Goal: Task Accomplishment & Management: Use online tool/utility

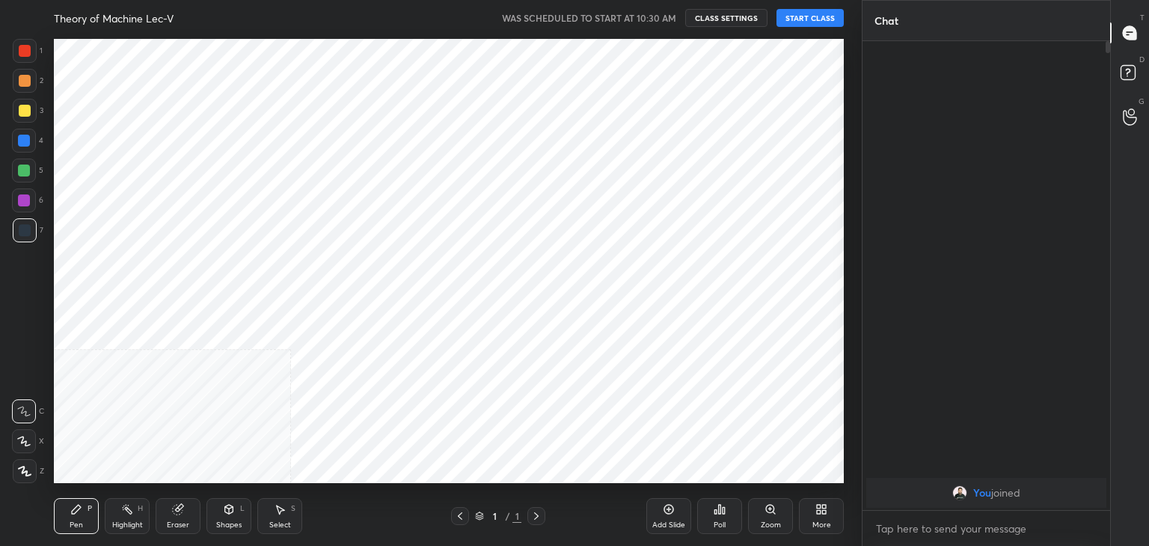
scroll to position [341, 243]
click at [818, 13] on button "START CLASS" at bounding box center [809, 18] width 67 height 18
drag, startPoint x: 18, startPoint y: 473, endPoint x: 52, endPoint y: 466, distance: 35.2
click at [18, 473] on icon at bounding box center [24, 471] width 13 height 10
click at [135, 521] on div "Highlight" at bounding box center [127, 524] width 31 height 7
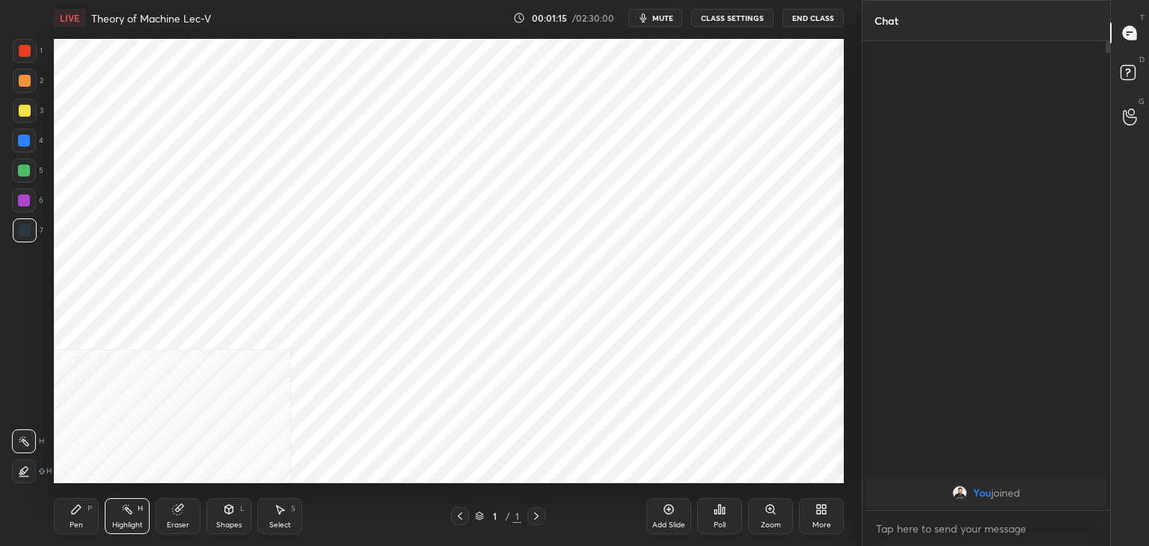
click at [86, 509] on div "Pen P" at bounding box center [76, 516] width 45 height 36
click at [533, 515] on icon at bounding box center [536, 516] width 12 height 12
drag, startPoint x: 286, startPoint y: 512, endPoint x: 284, endPoint y: 497, distance: 15.1
click at [284, 511] on div "Select S" at bounding box center [279, 516] width 45 height 36
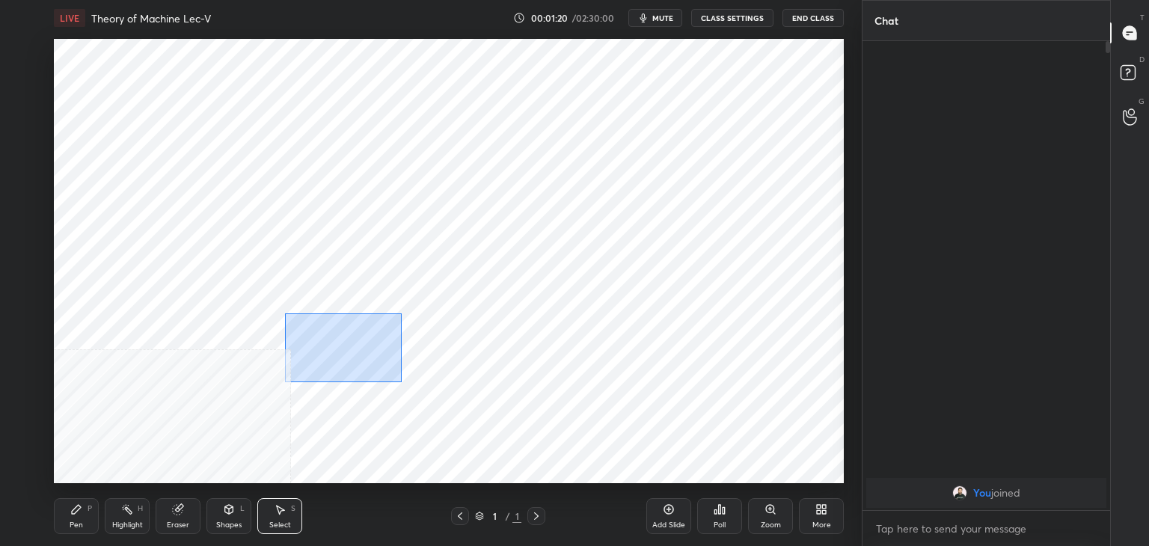
drag, startPoint x: 290, startPoint y: 315, endPoint x: 500, endPoint y: 381, distance: 219.5
click at [502, 380] on div "0 ° Undo Copy Duplicate Duplicate to new slide Delete" at bounding box center [449, 261] width 790 height 444
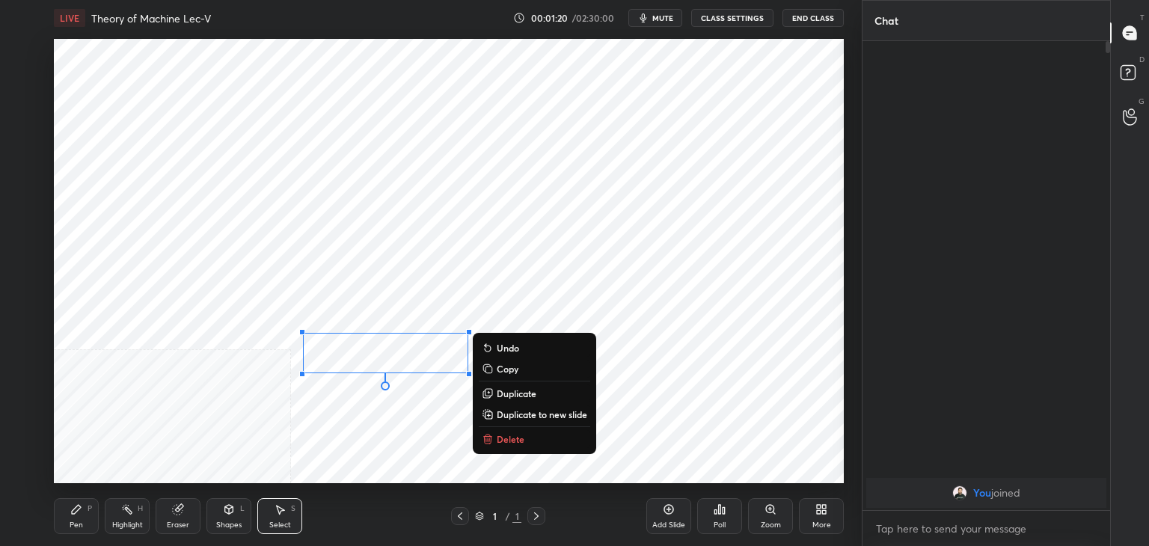
click at [527, 441] on button "Delete" at bounding box center [534, 439] width 111 height 18
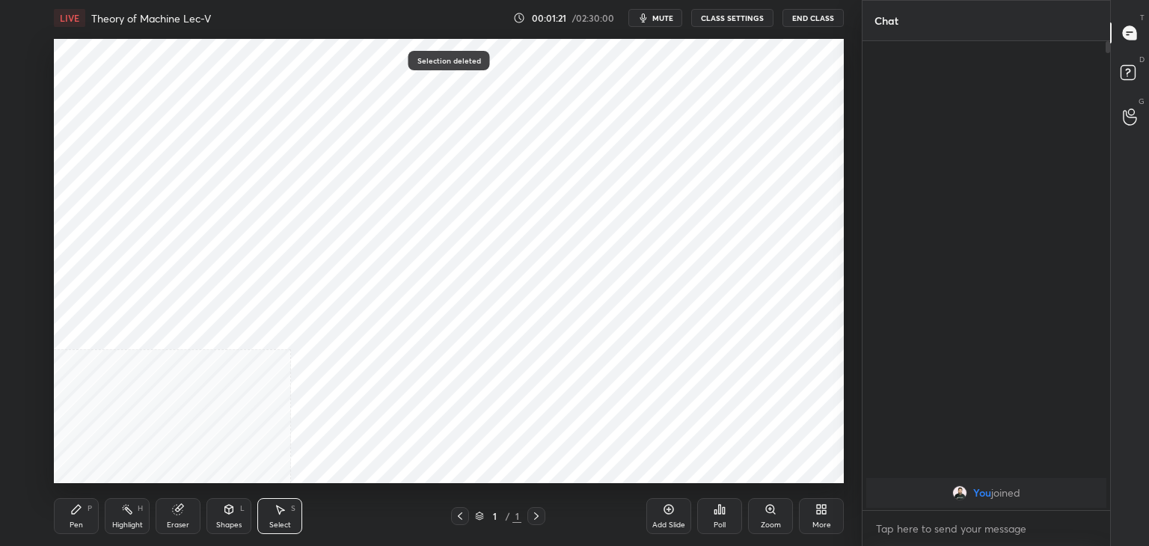
drag, startPoint x: 78, startPoint y: 522, endPoint x: 84, endPoint y: 500, distance: 22.5
click at [78, 521] on div "Pen" at bounding box center [76, 524] width 13 height 7
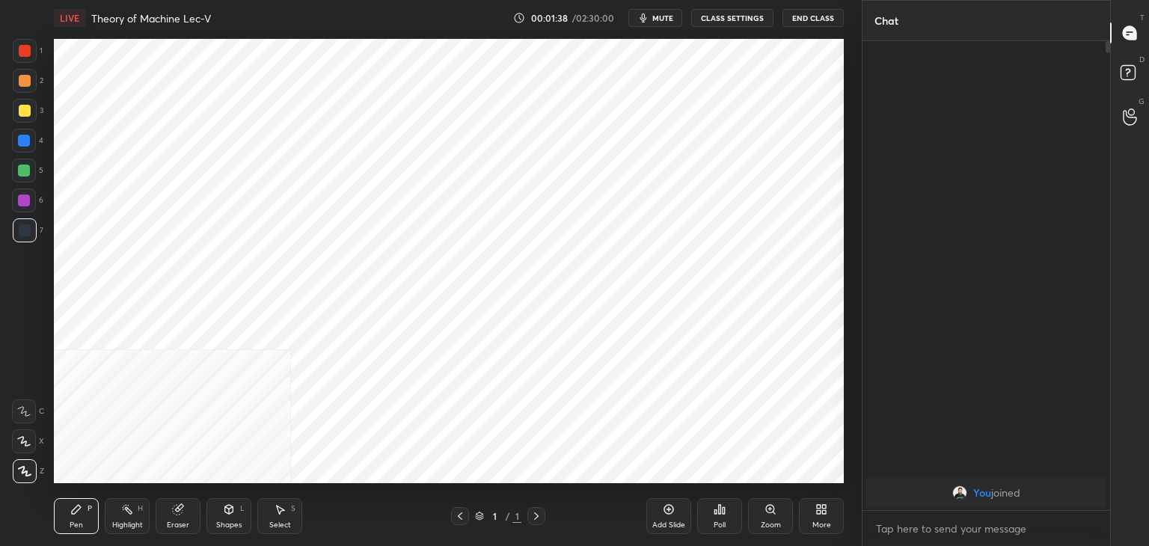
drag, startPoint x: 129, startPoint y: 530, endPoint x: 145, endPoint y: 497, distance: 36.5
click at [129, 530] on div "Highlight H" at bounding box center [127, 516] width 45 height 36
drag, startPoint x: 92, startPoint y: 517, endPoint x: 132, endPoint y: 509, distance: 40.3
click at [91, 517] on div "Pen P" at bounding box center [76, 516] width 45 height 36
drag, startPoint x: 136, startPoint y: 516, endPoint x: 139, endPoint y: 499, distance: 17.5
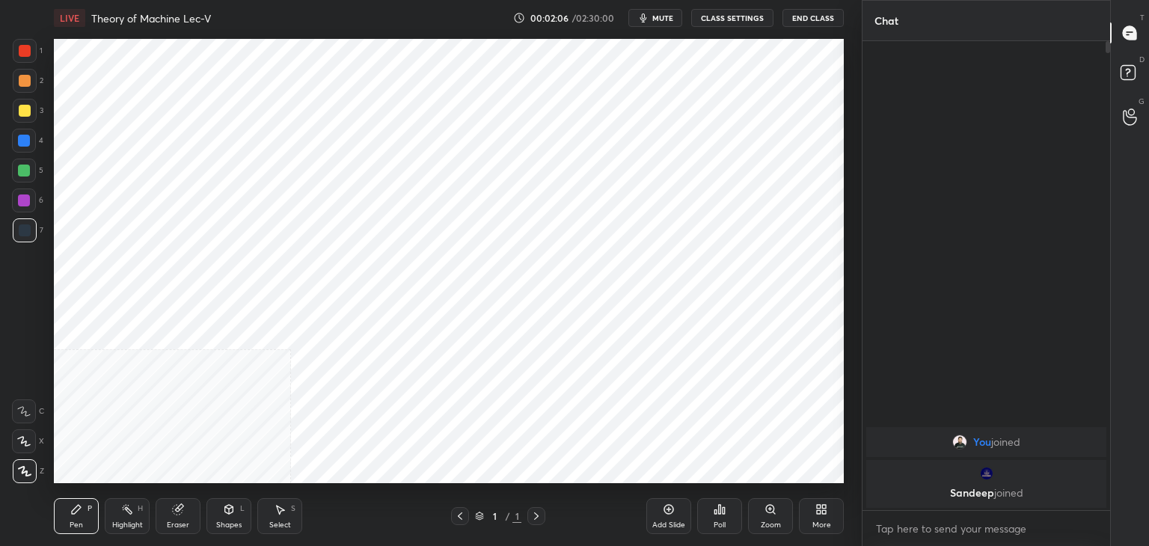
click at [138, 515] on div "Highlight H" at bounding box center [127, 516] width 45 height 36
drag, startPoint x: 70, startPoint y: 521, endPoint x: 66, endPoint y: 500, distance: 21.3
click at [70, 521] on div "Pen" at bounding box center [76, 524] width 13 height 7
click at [22, 197] on div at bounding box center [24, 200] width 12 height 12
click at [290, 514] on div "Select S" at bounding box center [279, 516] width 45 height 36
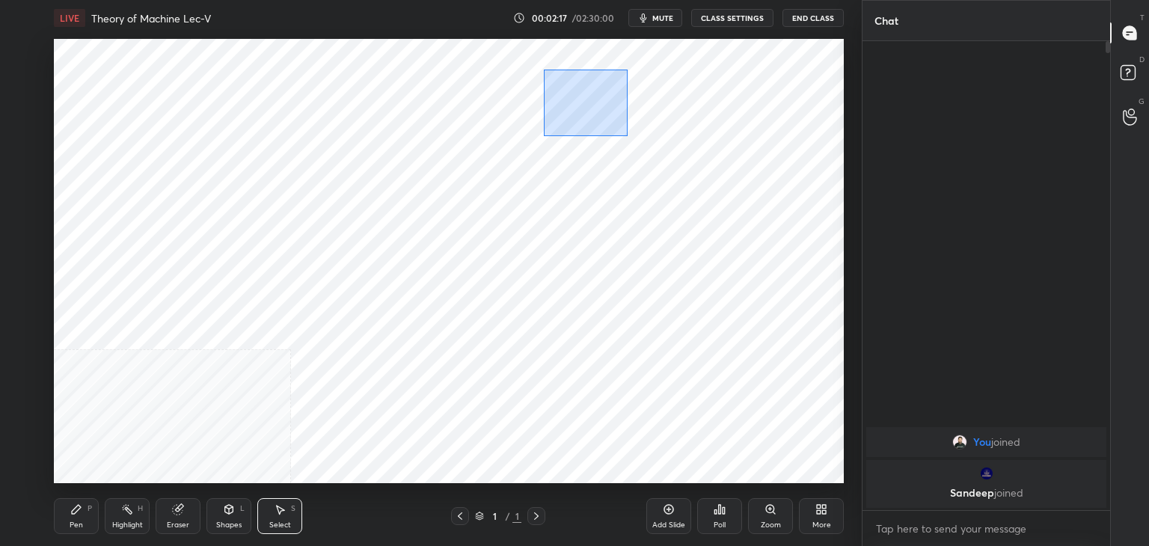
drag, startPoint x: 585, startPoint y: 123, endPoint x: 672, endPoint y: 143, distance: 89.1
click at [670, 143] on div "0 ° Undo Copy Duplicate Duplicate to new slide Delete" at bounding box center [449, 261] width 790 height 444
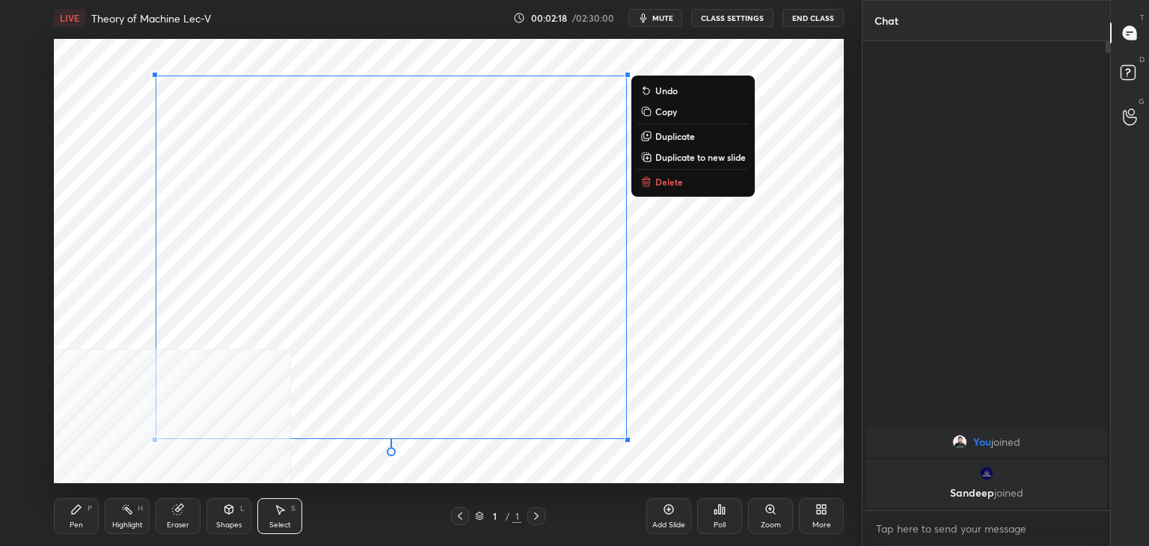
drag, startPoint x: 673, startPoint y: 273, endPoint x: 667, endPoint y: 267, distance: 8.5
click at [672, 275] on div "0 ° Undo Copy Duplicate Duplicate to new slide Delete" at bounding box center [449, 261] width 790 height 444
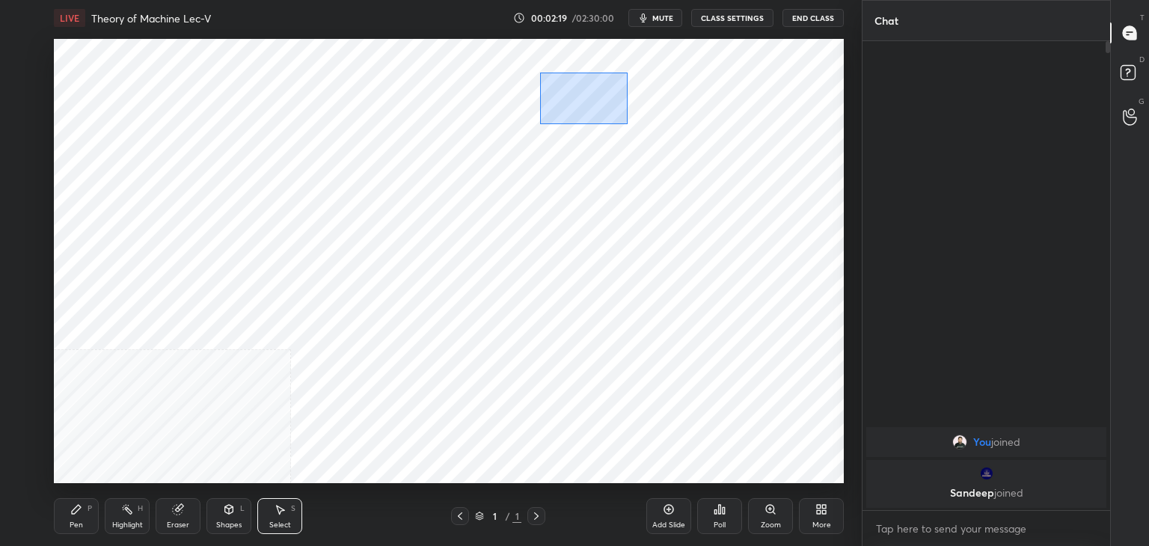
drag, startPoint x: 539, startPoint y: 73, endPoint x: 666, endPoint y: 129, distance: 138.6
click at [668, 129] on div "0 ° Undo Copy Duplicate Duplicate to new slide Delete" at bounding box center [449, 261] width 790 height 444
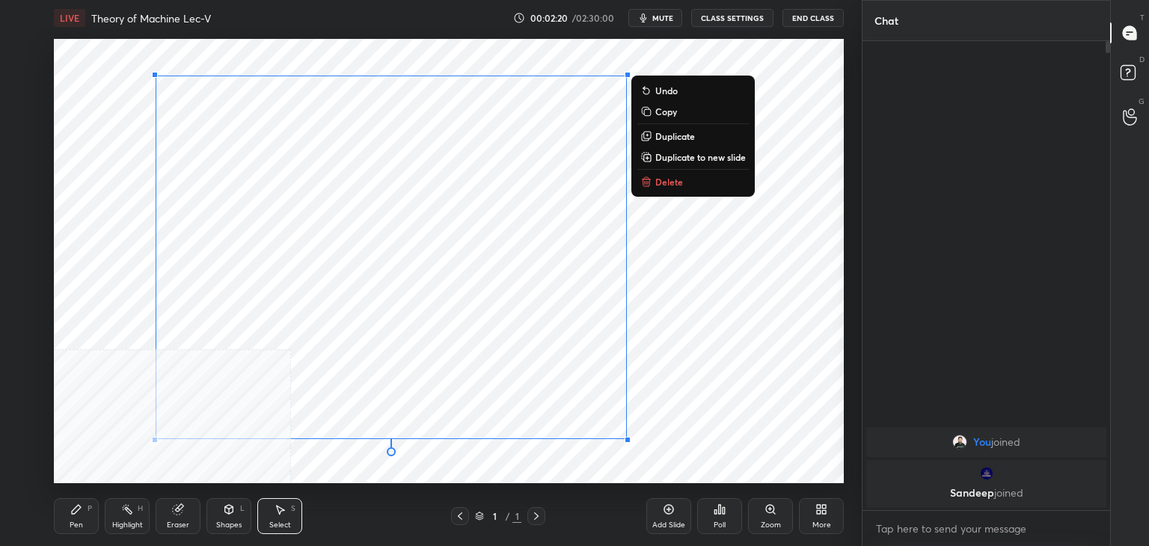
click at [665, 249] on div "0 ° Undo Copy Duplicate Duplicate to new slide Delete" at bounding box center [449, 261] width 790 height 444
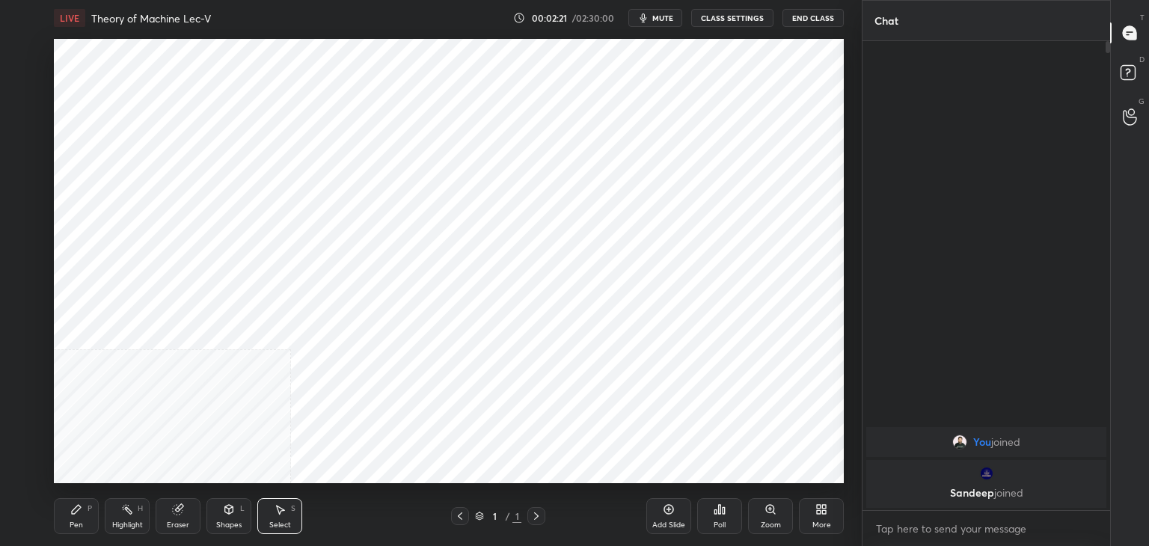
drag, startPoint x: 174, startPoint y: 521, endPoint x: 194, endPoint y: 485, distance: 41.6
click at [174, 521] on div "Eraser" at bounding box center [178, 524] width 22 height 7
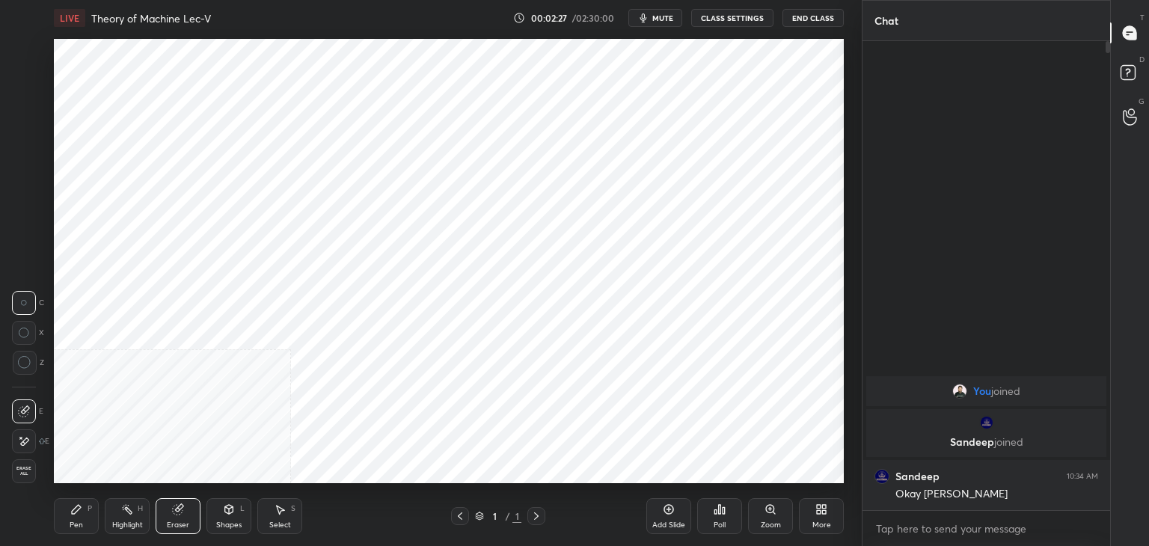
click at [812, 18] on button "End Class" at bounding box center [812, 18] width 61 height 18
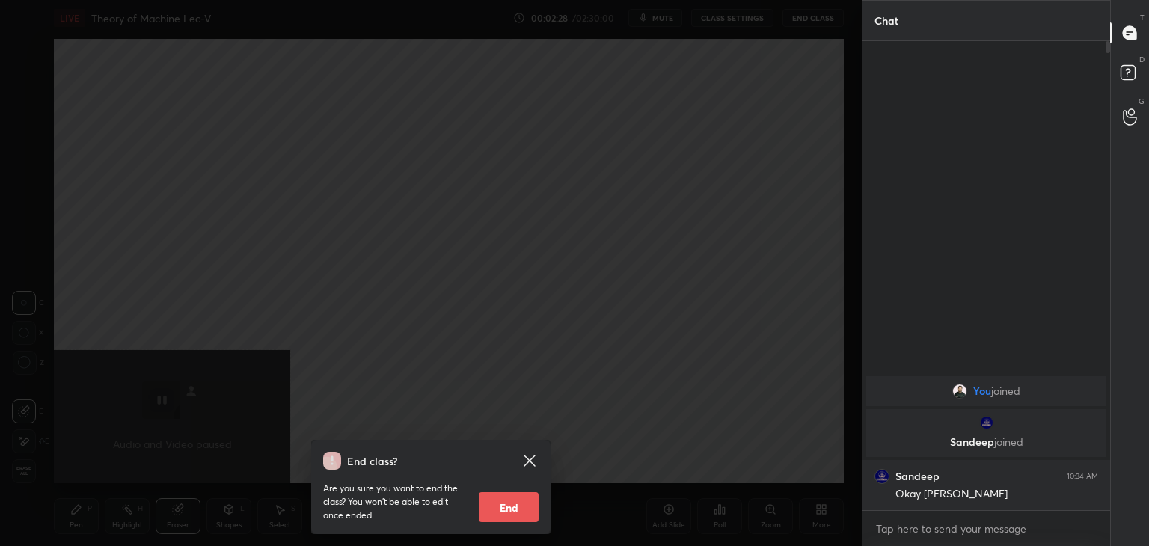
drag, startPoint x: 500, startPoint y: 510, endPoint x: 488, endPoint y: 497, distance: 18.0
click at [500, 509] on button "End" at bounding box center [509, 507] width 60 height 30
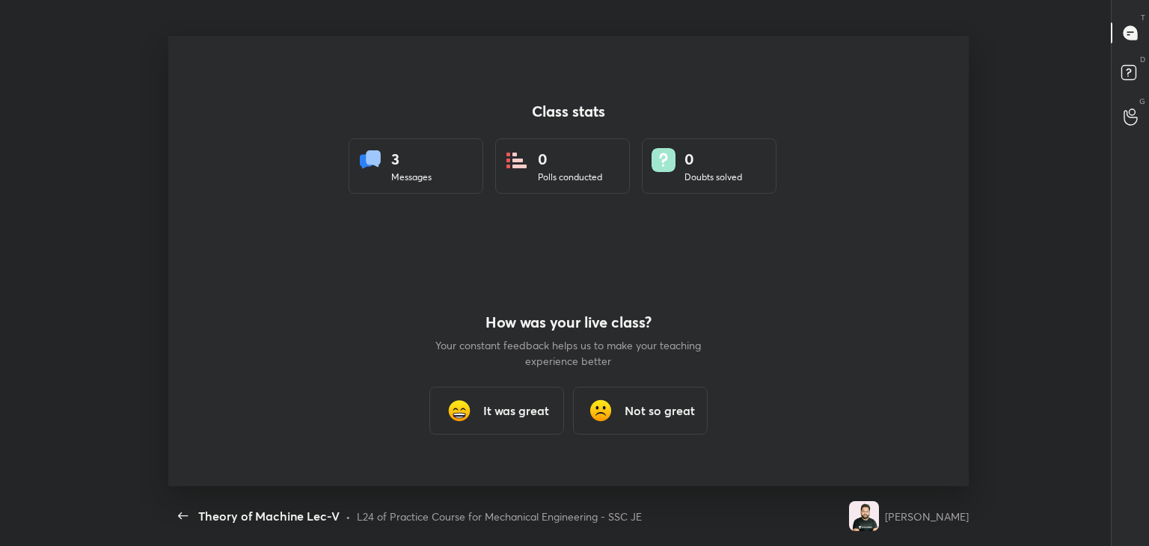
scroll to position [74350, 73664]
click at [516, 408] on h3 "It was great" at bounding box center [516, 411] width 66 height 18
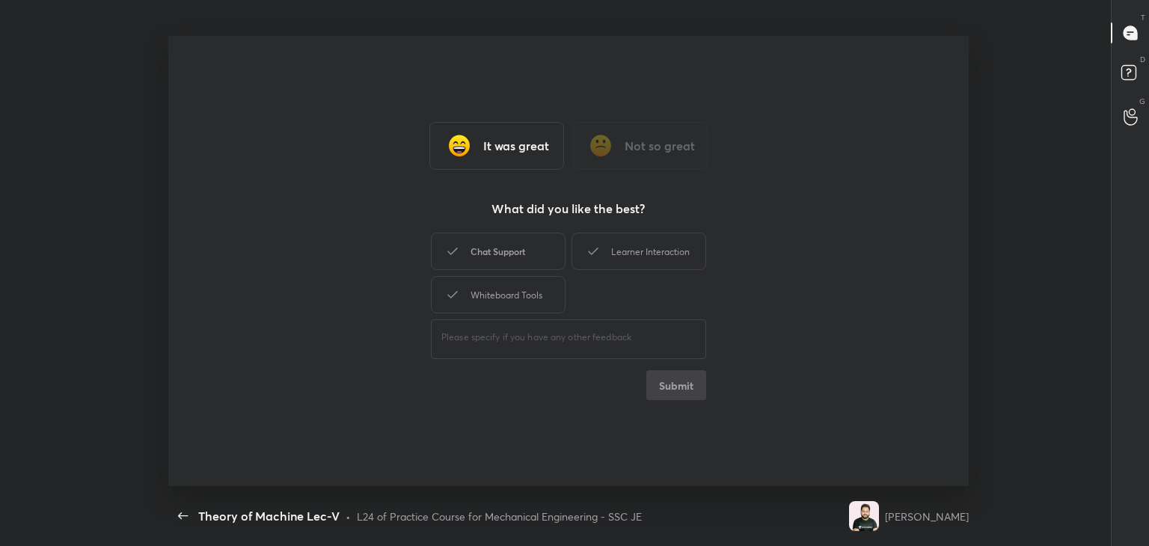
drag, startPoint x: 519, startPoint y: 286, endPoint x: 518, endPoint y: 260, distance: 27.0
click at [518, 285] on div "Whiteboard Tools" at bounding box center [498, 294] width 135 height 37
click at [518, 257] on div "Chat Support" at bounding box center [498, 251] width 135 height 37
click at [616, 246] on div "Learner Interaction" at bounding box center [638, 251] width 135 height 37
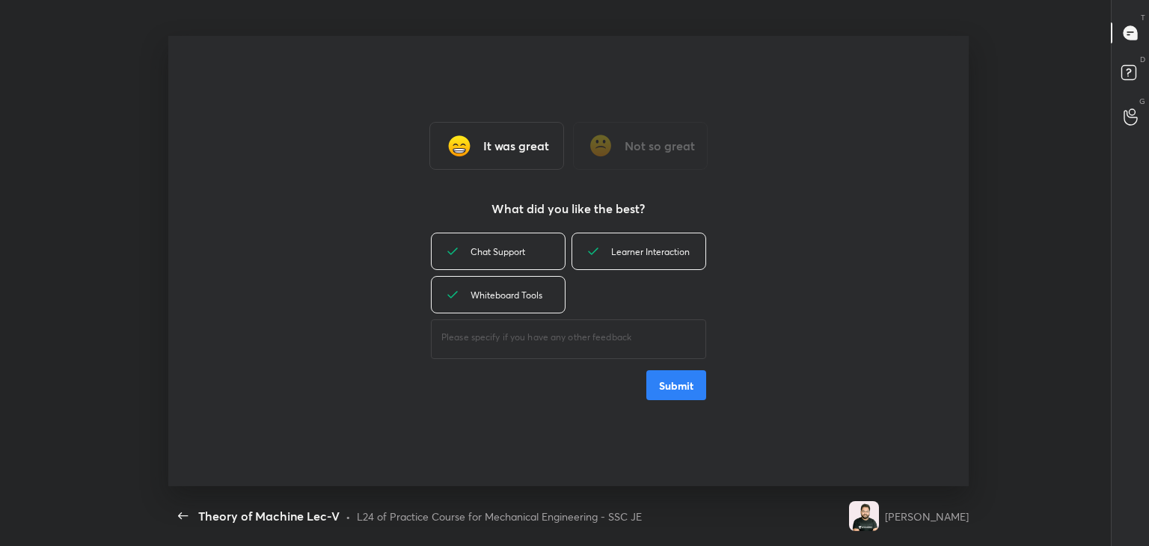
click at [672, 381] on button "Submit" at bounding box center [676, 385] width 60 height 30
